Goal: Task Accomplishment & Management: Use online tool/utility

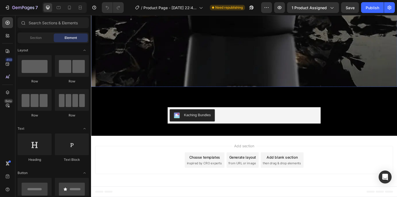
scroll to position [1766, 0]
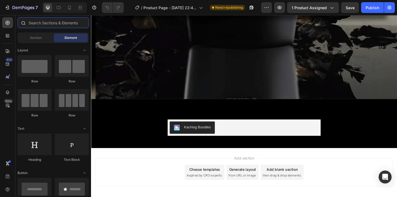
click at [37, 28] on input "text" at bounding box center [53, 22] width 71 height 11
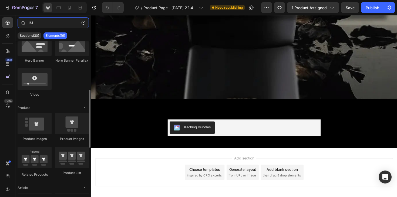
scroll to position [152, 0]
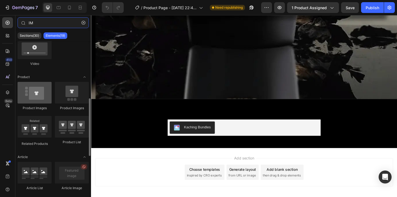
type input "IM"
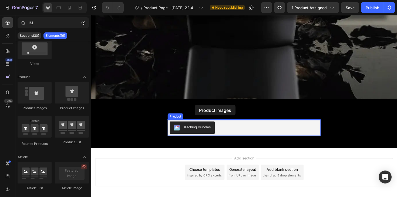
drag, startPoint x: 114, startPoint y: 116, endPoint x: 201, endPoint y: 110, distance: 87.2
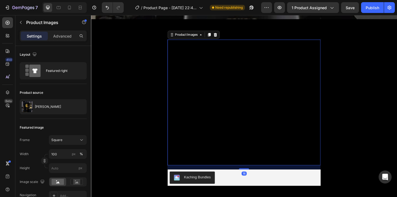
scroll to position [1852, 0]
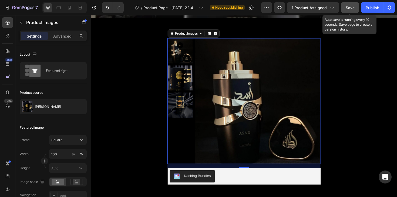
click at [355, 6] on button "Save" at bounding box center [350, 7] width 18 height 11
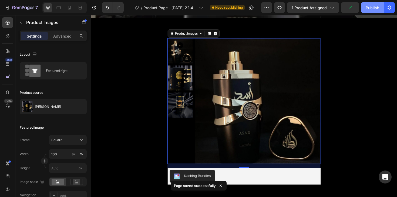
click at [378, 9] on div "Publish" at bounding box center [373, 8] width 14 height 6
click at [72, 6] on div at bounding box center [69, 7] width 9 height 9
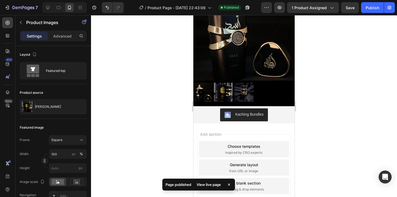
scroll to position [600, 0]
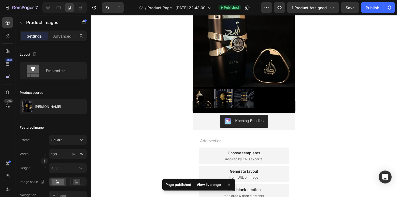
click at [266, 52] on img at bounding box center [244, 36] width 101 height 101
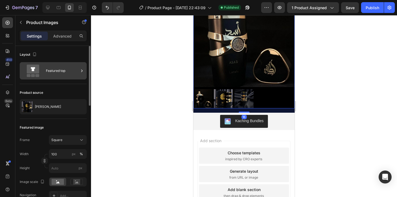
click at [57, 69] on div "Featured top" at bounding box center [62, 71] width 33 height 12
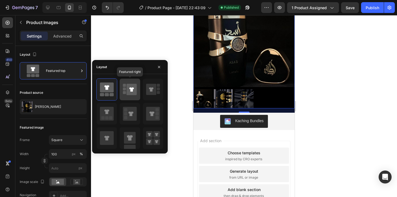
click at [130, 92] on icon at bounding box center [132, 89] width 10 height 11
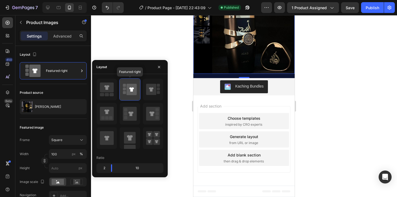
scroll to position [594, 0]
click at [314, 99] on div at bounding box center [244, 106] width 306 height 182
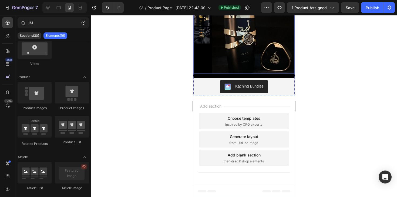
click at [251, 64] on img at bounding box center [253, 32] width 83 height 83
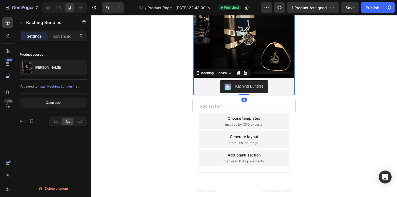
click at [262, 71] on img at bounding box center [253, 32] width 83 height 83
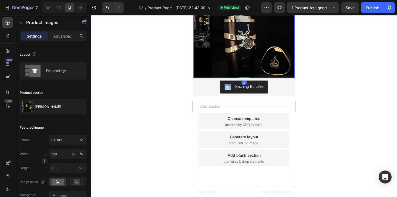
scroll to position [590, 0]
drag, startPoint x: 247, startPoint y: 77, endPoint x: 247, endPoint y: 73, distance: 4.4
click at [247, 73] on div "Product Images 0" at bounding box center [244, 36] width 101 height 83
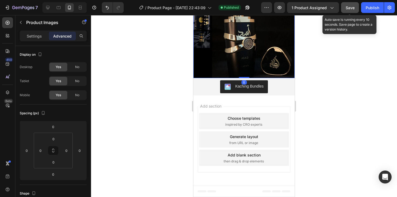
click at [349, 8] on span "Save" at bounding box center [350, 7] width 9 height 5
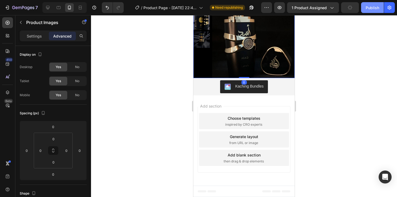
click at [368, 7] on div "Publish" at bounding box center [373, 8] width 14 height 6
